Goal: Browse casually: Explore the website without a specific task or goal

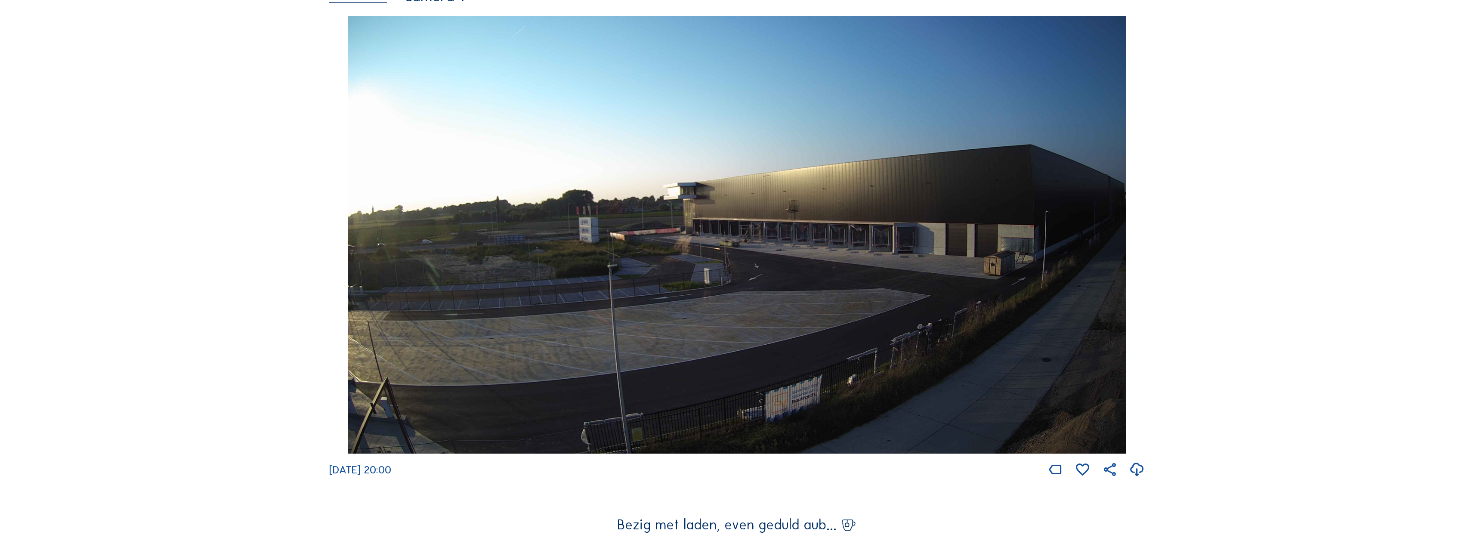
scroll to position [3528, 0]
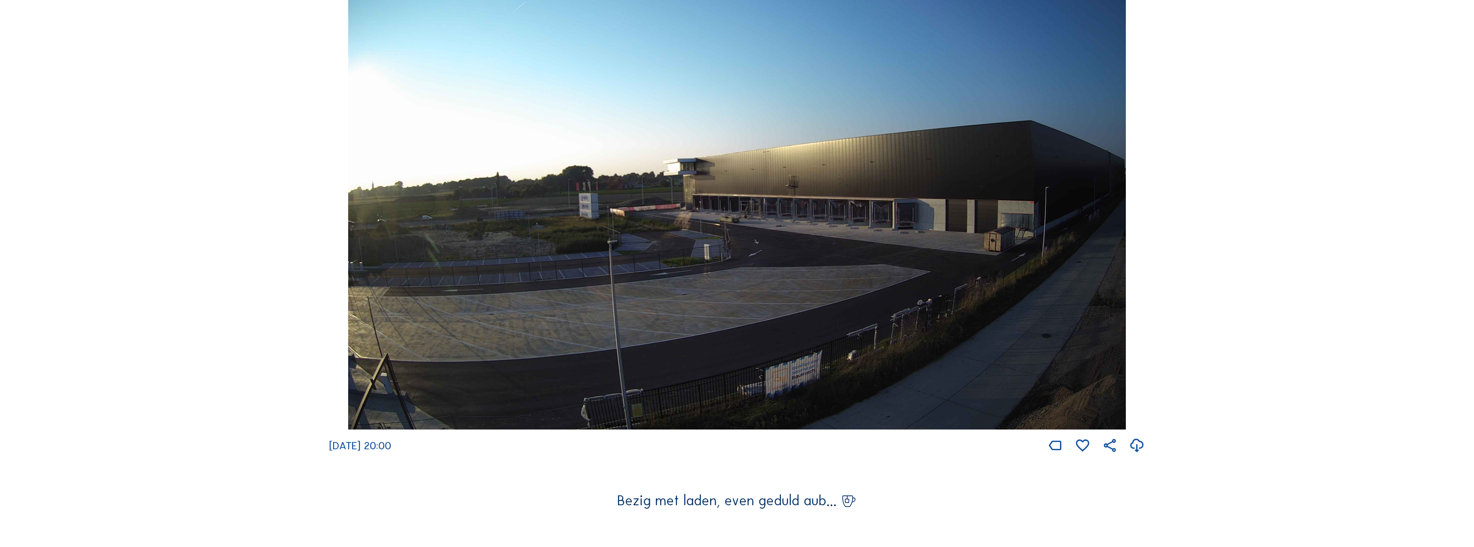
click at [590, 294] on img at bounding box center [737, 211] width 778 height 438
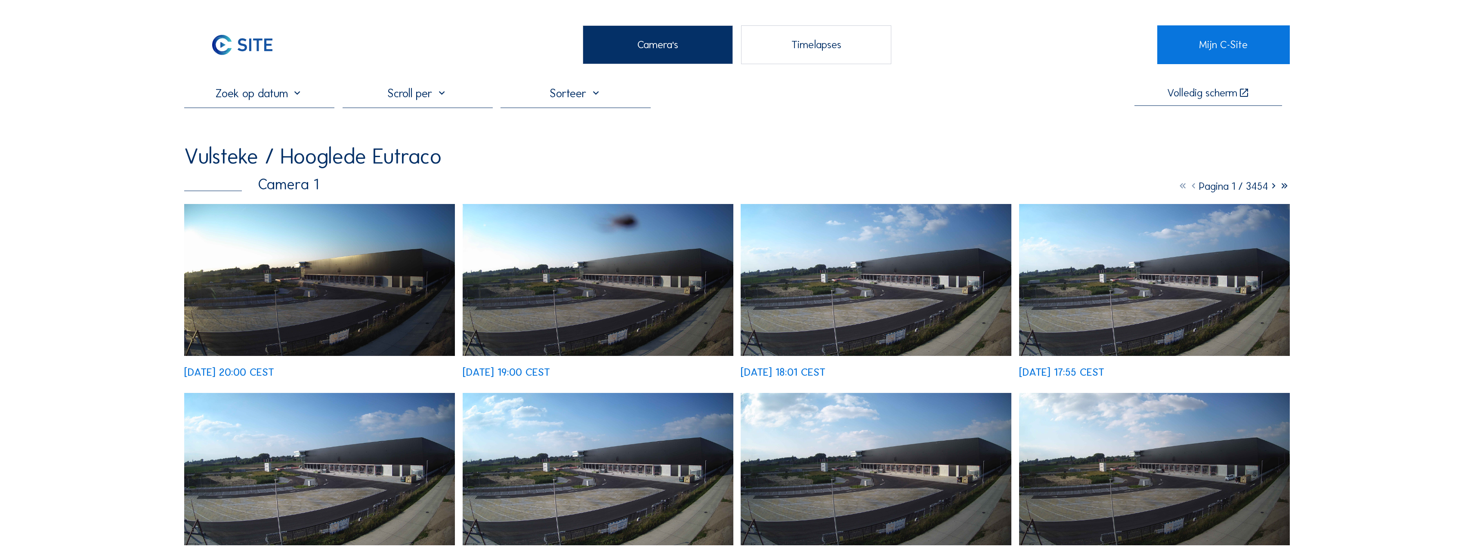
click at [454, 104] on div at bounding box center [418, 97] width 150 height 22
click at [381, 137] on div "Dag" at bounding box center [419, 141] width 137 height 19
click at [1270, 188] on icon at bounding box center [1273, 185] width 11 height 13
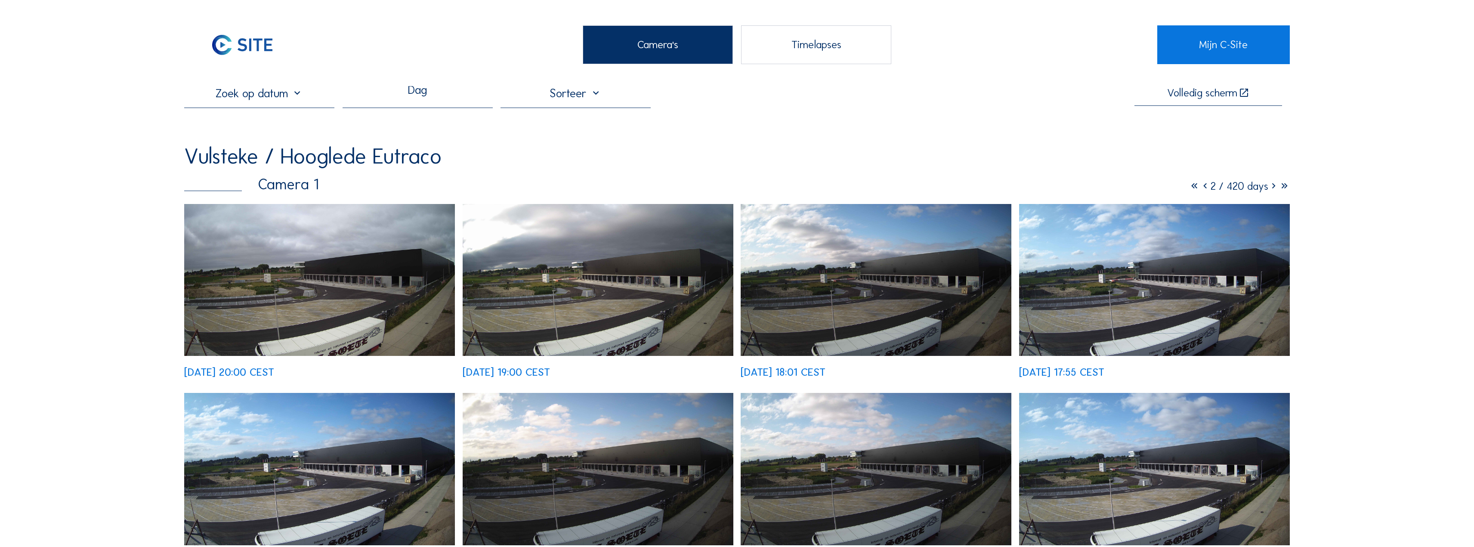
click at [1272, 190] on icon at bounding box center [1273, 185] width 11 height 13
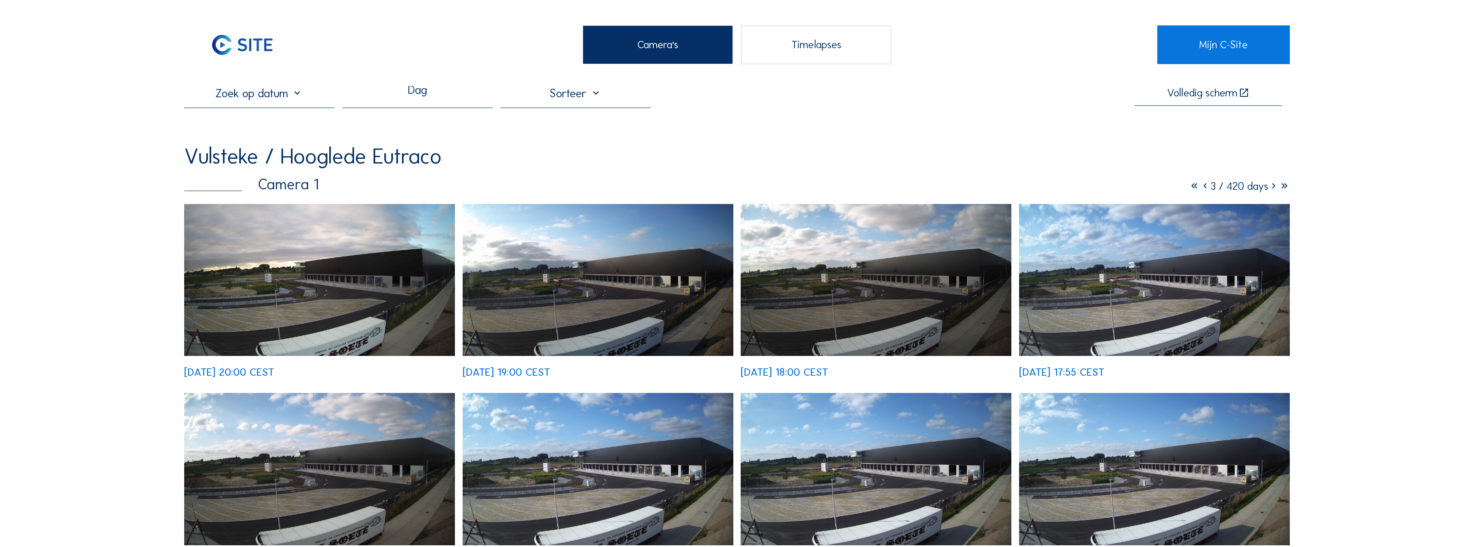
click at [1272, 190] on icon at bounding box center [1273, 185] width 11 height 13
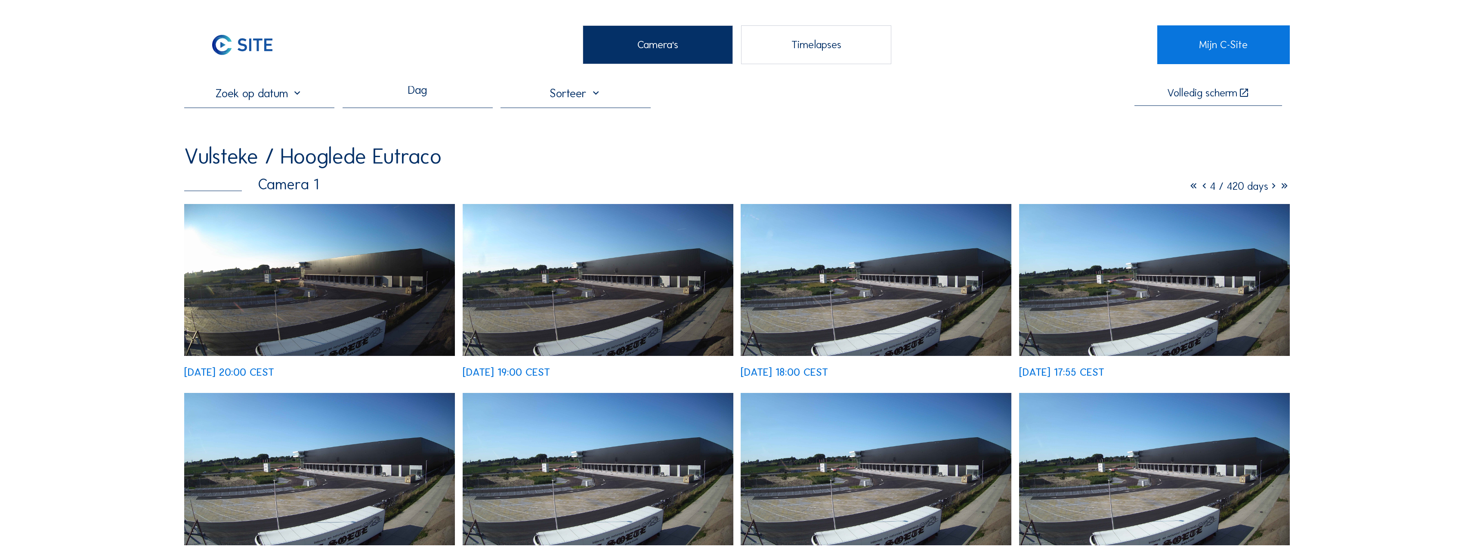
click at [1272, 190] on icon at bounding box center [1273, 185] width 11 height 13
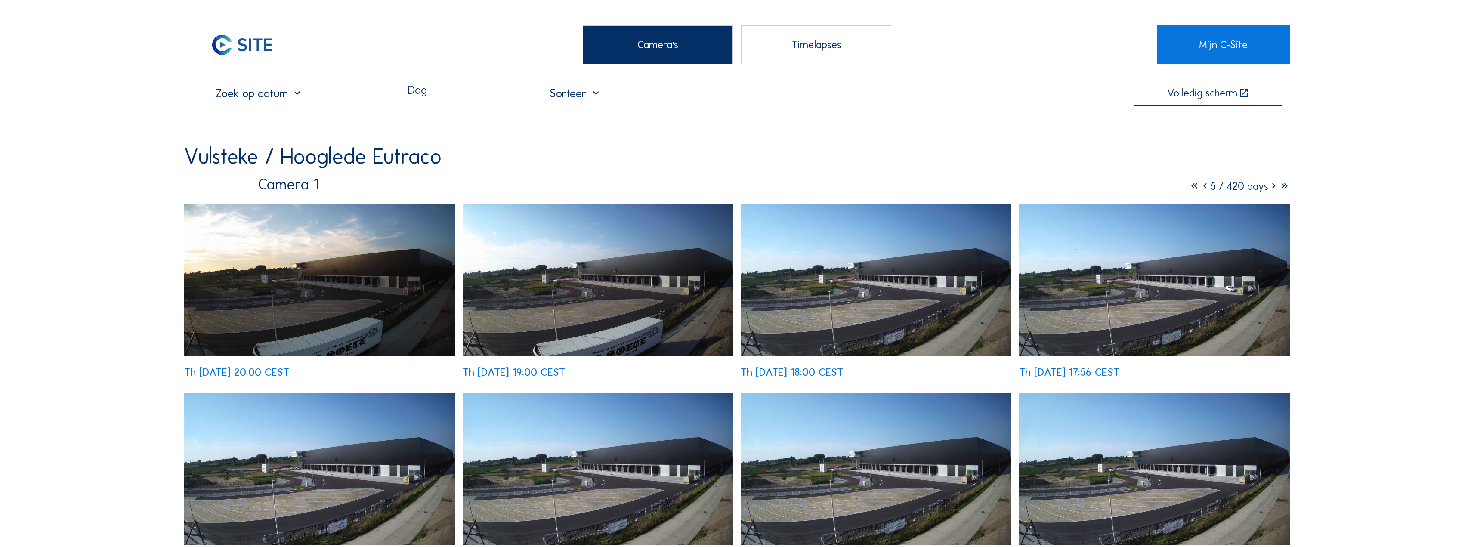
click at [1272, 190] on icon at bounding box center [1273, 185] width 11 height 13
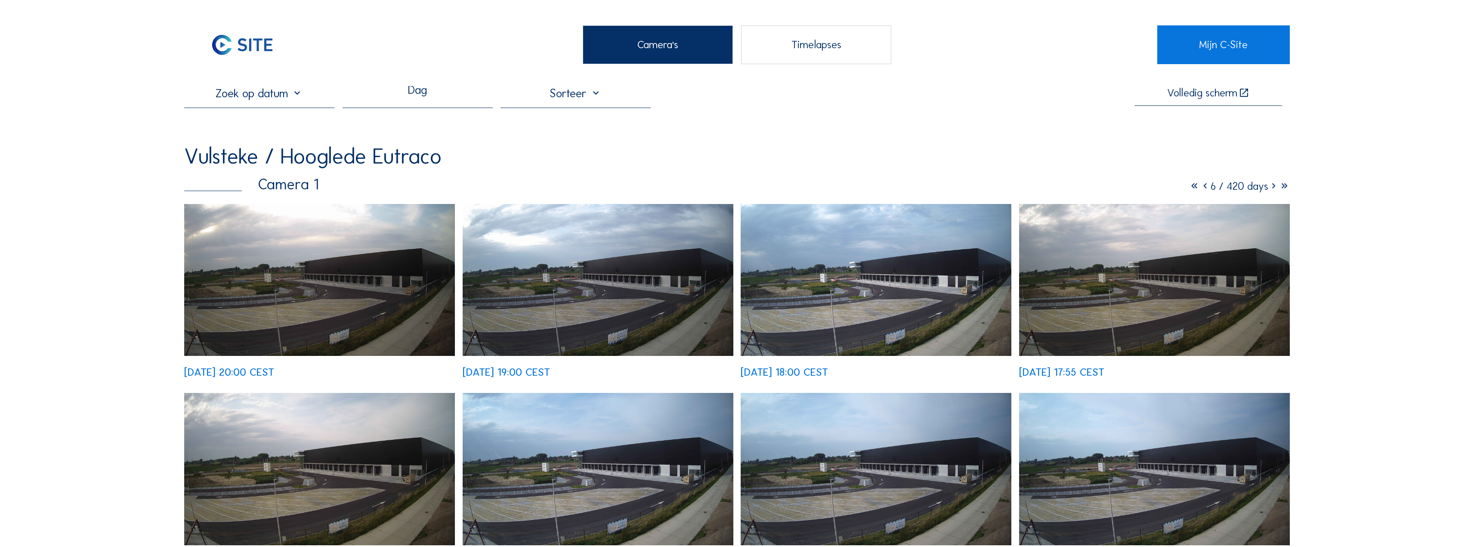
click at [940, 249] on img at bounding box center [876, 280] width 271 height 152
